Goal: Task Accomplishment & Management: Manage account settings

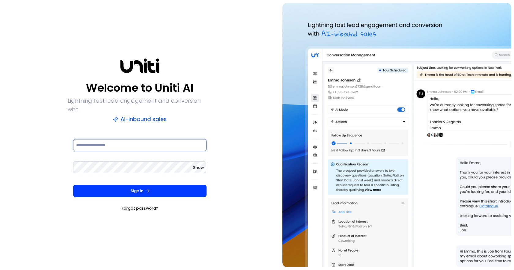
click at [115, 142] on input at bounding box center [139, 145] width 133 height 12
type input "*"
type input "**********"
click at [73, 184] on button "Sign In" at bounding box center [139, 190] width 133 height 12
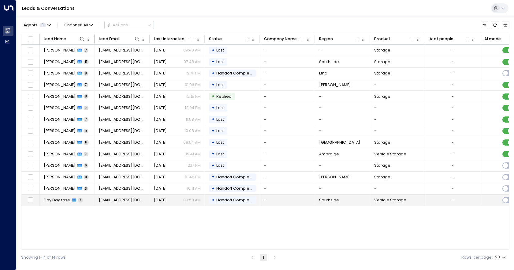
click at [53, 201] on span "Day Day rose" at bounding box center [57, 200] width 26 height 6
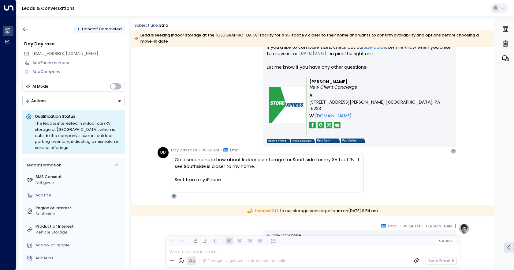
scroll to position [311, 0]
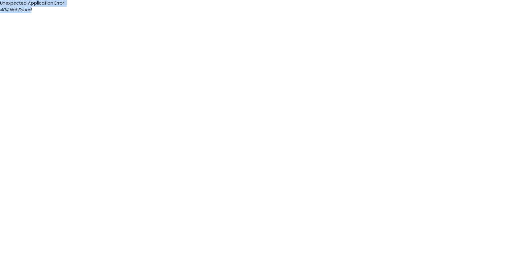
drag, startPoint x: 43, startPoint y: 20, endPoint x: 1, endPoint y: -16, distance: 55.5
click at [1, 0] on html "Unexpected Application Error! 404 Not Found" at bounding box center [257, 6] width 514 height 13
click at [90, 13] on html "Unexpected Application Error! 404 Not Found" at bounding box center [257, 6] width 514 height 13
